Goal: Information Seeking & Learning: Learn about a topic

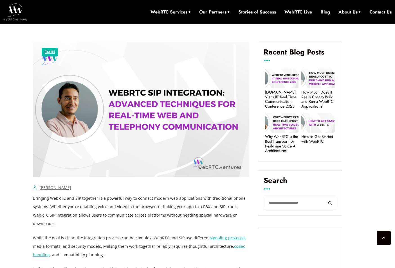
scroll to position [380, 0]
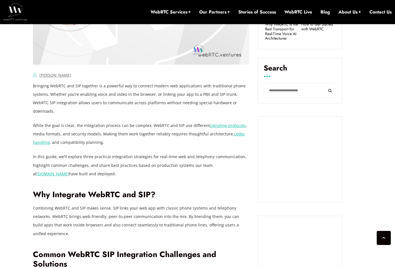
click at [92, 104] on p "Bringing WebRTC and SIP together is a powerful way to connect modern web applic…" at bounding box center [141, 99] width 217 height 34
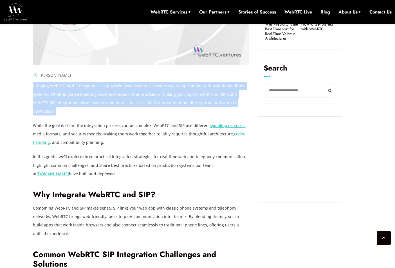
click at [92, 104] on p "Bringing WebRTC and SIP together is a powerful way to connect modern web applic…" at bounding box center [141, 99] width 217 height 34
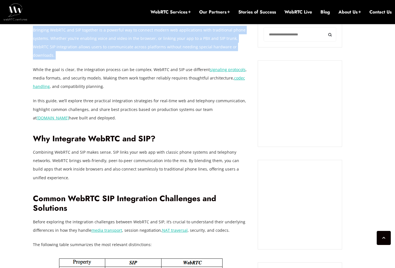
scroll to position [436, 0]
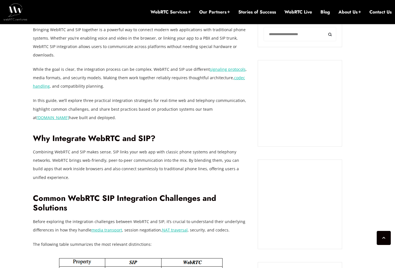
click at [148, 148] on p "Combining WebRTC and SIP makes sense. SIP links your web app with classic phone…" at bounding box center [141, 165] width 217 height 34
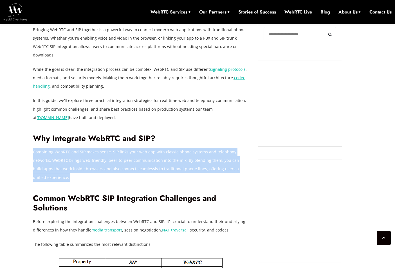
click at [148, 148] on p "Combining WebRTC and SIP makes sense. SIP links your web app with classic phone…" at bounding box center [141, 165] width 217 height 34
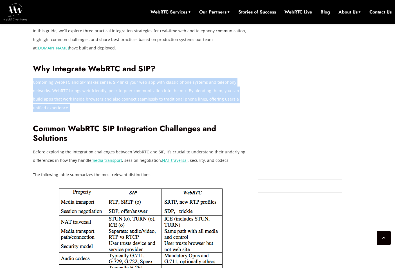
scroll to position [492, 0]
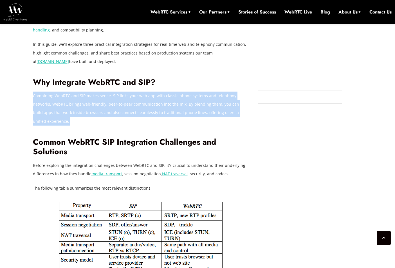
click at [199, 100] on p "Combining WebRTC and SIP makes sense. SIP links your web app with classic phone…" at bounding box center [141, 109] width 217 height 34
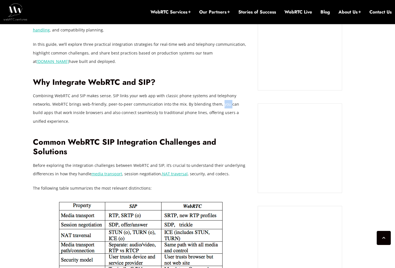
click at [199, 100] on p "Combining WebRTC and SIP makes sense. SIP links your web app with classic phone…" at bounding box center [141, 109] width 217 height 34
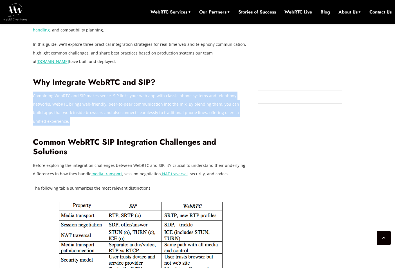
click at [199, 100] on p "Combining WebRTC and SIP makes sense. SIP links your web app with classic phone…" at bounding box center [141, 109] width 217 height 34
click at [200, 92] on p "Combining WebRTC and SIP makes sense. SIP links your web app with classic phone…" at bounding box center [141, 109] width 217 height 34
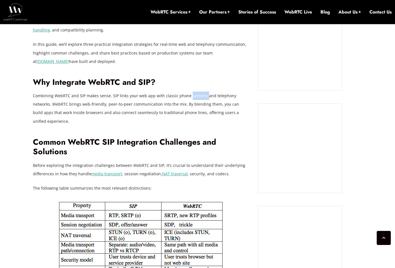
click at [200, 92] on p "Combining WebRTC and SIP makes sense. SIP links your web app with classic phone…" at bounding box center [141, 109] width 217 height 34
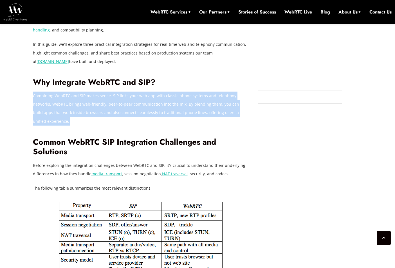
click at [200, 92] on p "Combining WebRTC and SIP makes sense. SIP links your web app with classic phone…" at bounding box center [141, 109] width 217 height 34
click at [185, 92] on p "Combining WebRTC and SIP makes sense. SIP links your web app with classic phone…" at bounding box center [141, 109] width 217 height 34
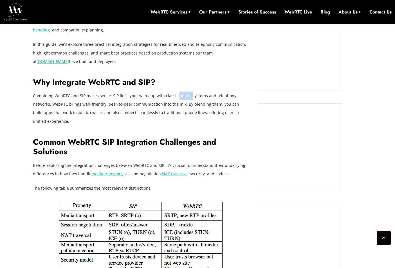
click at [185, 92] on p "Combining WebRTC and SIP makes sense. SIP links your web app with classic phone…" at bounding box center [141, 109] width 217 height 34
click at [149, 92] on p "Combining WebRTC and SIP makes sense. SIP links your web app with classic phone…" at bounding box center [141, 109] width 217 height 34
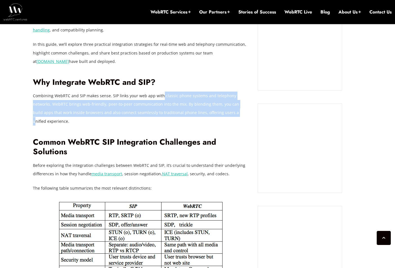
drag, startPoint x: 160, startPoint y: 87, endPoint x: 205, endPoint y: 105, distance: 48.3
click at [205, 105] on p "Combining WebRTC and SIP makes sense. SIP links your web app with classic phone…" at bounding box center [141, 109] width 217 height 34
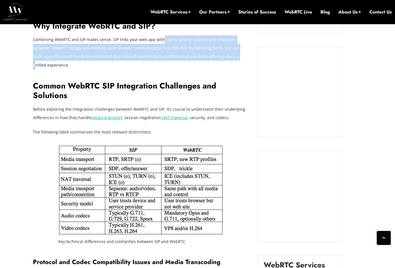
scroll to position [605, 0]
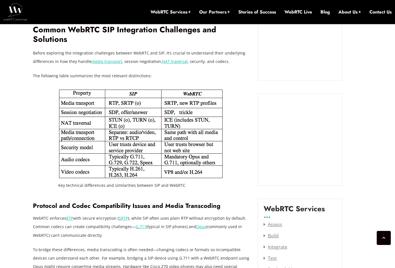
click at [134, 108] on img at bounding box center [141, 134] width 166 height 91
drag, startPoint x: 156, startPoint y: 178, endPoint x: 205, endPoint y: 189, distance: 50.4
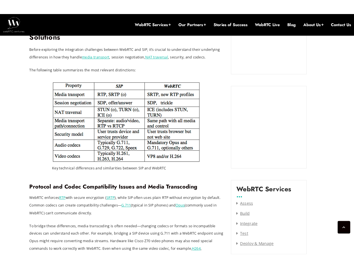
scroll to position [597, 0]
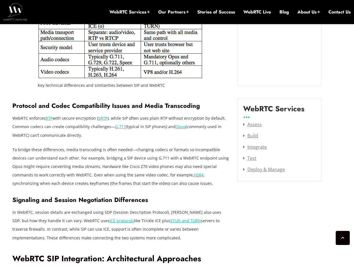
scroll to position [709, 0]
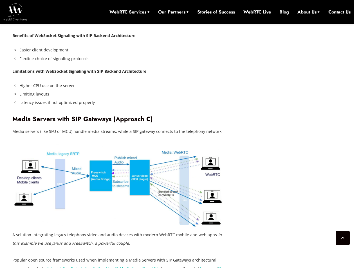
scroll to position [1384, 0]
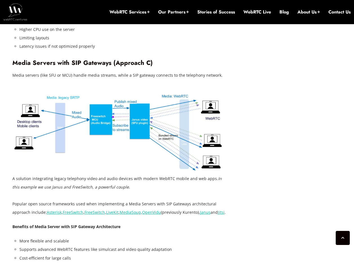
click at [156, 102] on img at bounding box center [120, 130] width 217 height 85
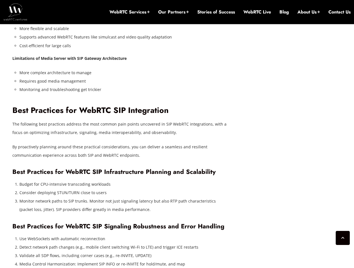
scroll to position [1610, 0]
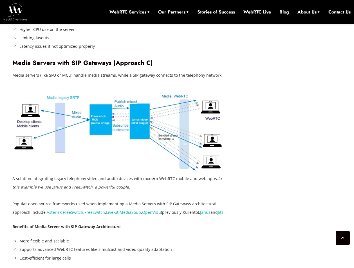
scroll to position [1441, 0]
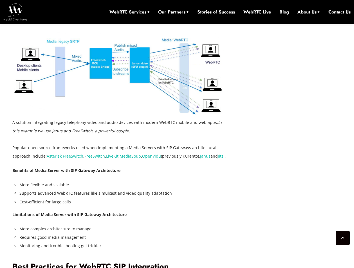
click at [262, 254] on div "July 17, 2025 Alberto Gonzalez Comments Off on WebRTC SIP Integration: Advanced…" at bounding box center [177, 52] width 336 height 2384
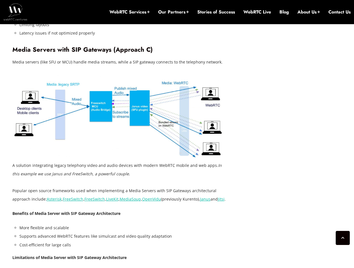
scroll to position [1384, 0]
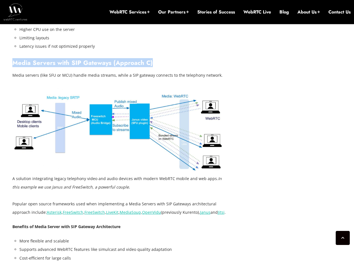
drag, startPoint x: 14, startPoint y: 47, endPoint x: 154, endPoint y: 47, distance: 140.1
click at [154, 59] on h3 "Media Servers with SIP Gateways (Approach C)" at bounding box center [120, 63] width 217 height 8
copy h3 "Media Servers with SIP Gateways (Approach C)"
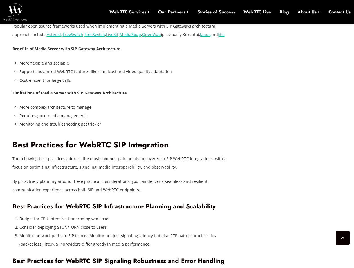
scroll to position [1565, 0]
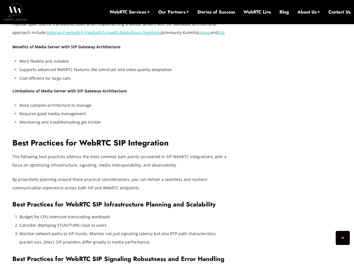
click at [51, 153] on p "The following best practices address the most common pain points uncovered in S…" at bounding box center [120, 161] width 217 height 17
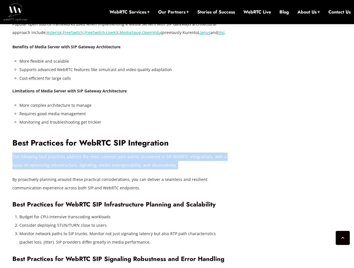
click at [51, 153] on p "The following best practices address the most common pain points uncovered in S…" at bounding box center [120, 161] width 217 height 17
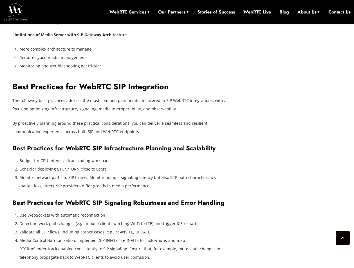
click at [27, 145] on h3 "Best Practices for WebRTC SIP Infrastructure Planning and Scalability" at bounding box center [120, 149] width 217 height 8
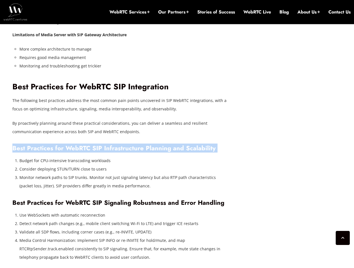
click at [27, 145] on h3 "Best Practices for WebRTC SIP Infrastructure Planning and Scalability" at bounding box center [120, 149] width 217 height 8
click at [131, 145] on h3 "Best Practices for WebRTC SIP Infrastructure Planning and Scalability" at bounding box center [120, 149] width 217 height 8
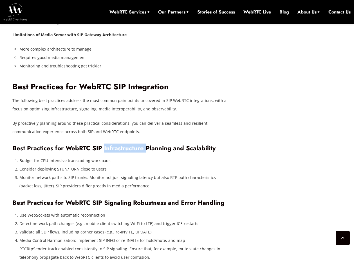
click at [131, 145] on h3 "Best Practices for WebRTC SIP Infrastructure Planning and Scalability" at bounding box center [120, 149] width 217 height 8
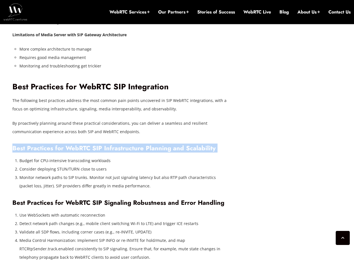
click at [131, 145] on h3 "Best Practices for WebRTC SIP Infrastructure Planning and Scalability" at bounding box center [120, 149] width 217 height 8
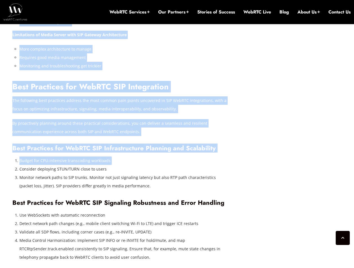
drag, startPoint x: 18, startPoint y: 151, endPoint x: 239, endPoint y: 151, distance: 220.6
click at [98, 165] on li "Consider deploying STUN/TURN close to users" at bounding box center [124, 169] width 210 height 8
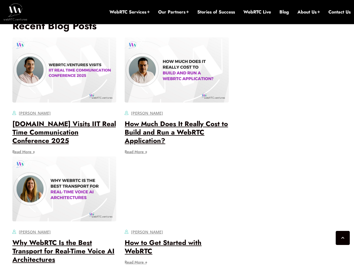
scroll to position [2620, 0]
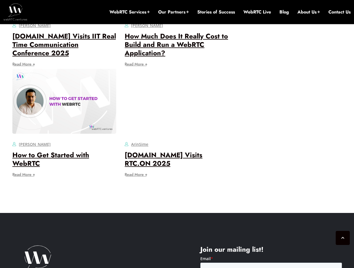
scroll to position [1757, 0]
